Goal: Transaction & Acquisition: Purchase product/service

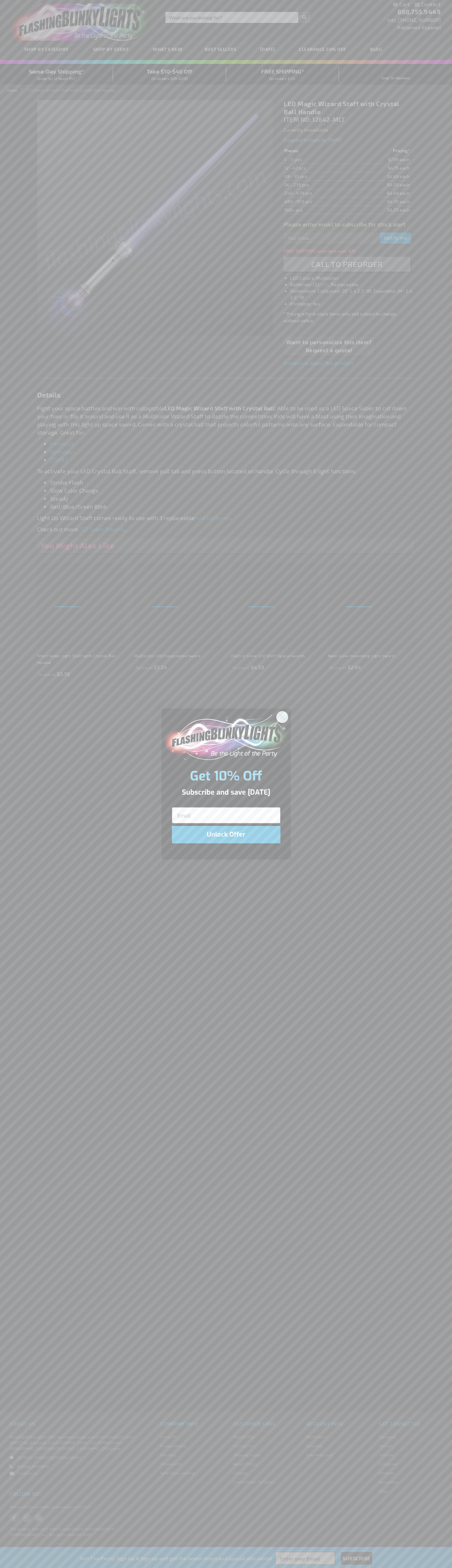
click at [282, 716] on icon "Close dialog" at bounding box center [281, 716] width 4 height 4
